Goal: Task Accomplishment & Management: Manage account settings

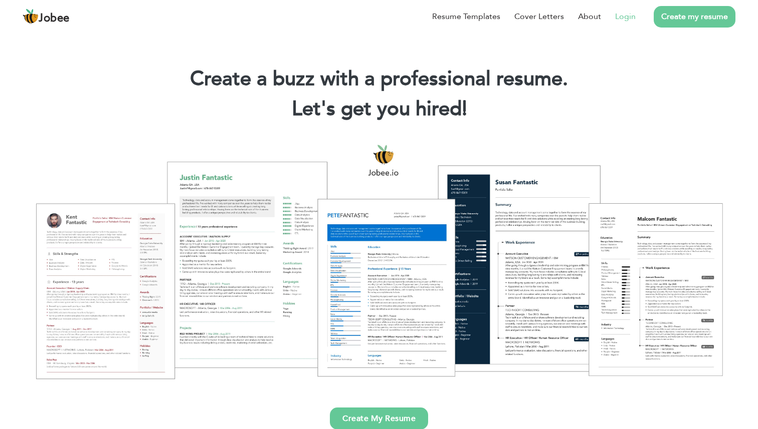
click at [630, 11] on link "Login" at bounding box center [625, 17] width 21 height 12
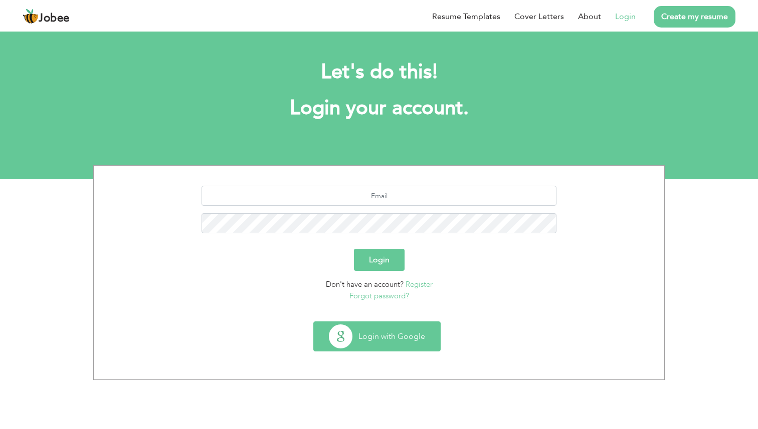
click at [370, 326] on button "Login with Google" at bounding box center [377, 336] width 126 height 29
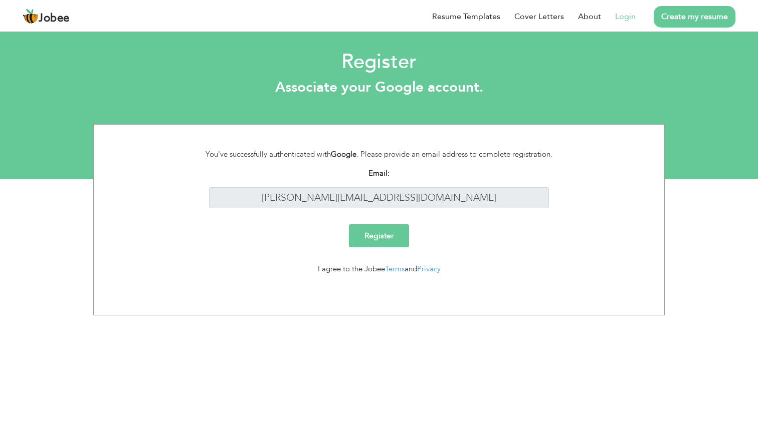
click at [377, 235] on input "Register" at bounding box center [379, 235] width 60 height 23
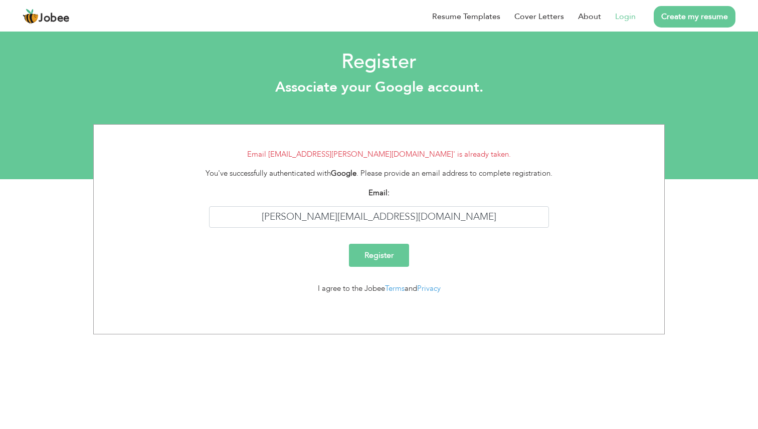
click at [619, 17] on link "Login" at bounding box center [625, 17] width 21 height 12
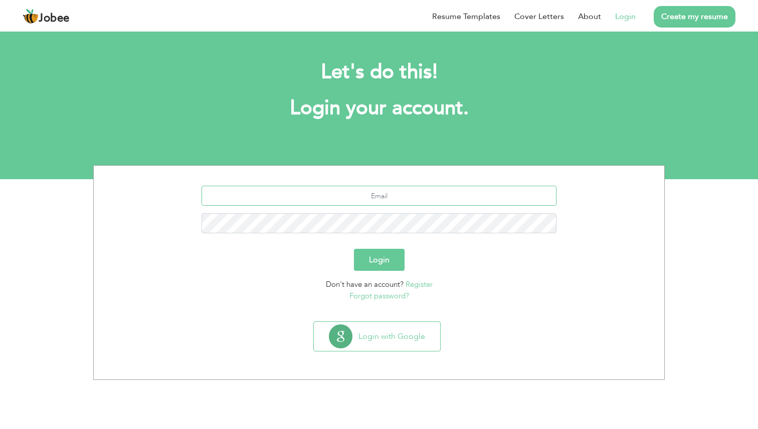
click at [380, 201] on input "text" at bounding box center [378, 196] width 355 height 20
type input "haseeb.ahmad717@gmail.com"
click at [354, 249] on button "Login" at bounding box center [379, 260] width 51 height 22
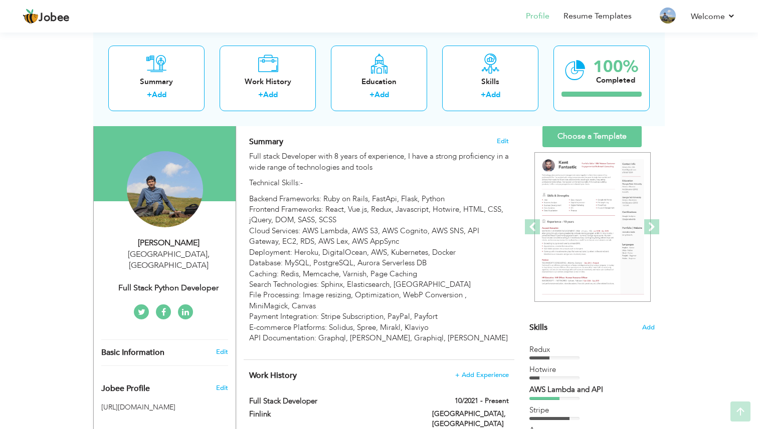
scroll to position [65, 0]
